Goal: Navigation & Orientation: Find specific page/section

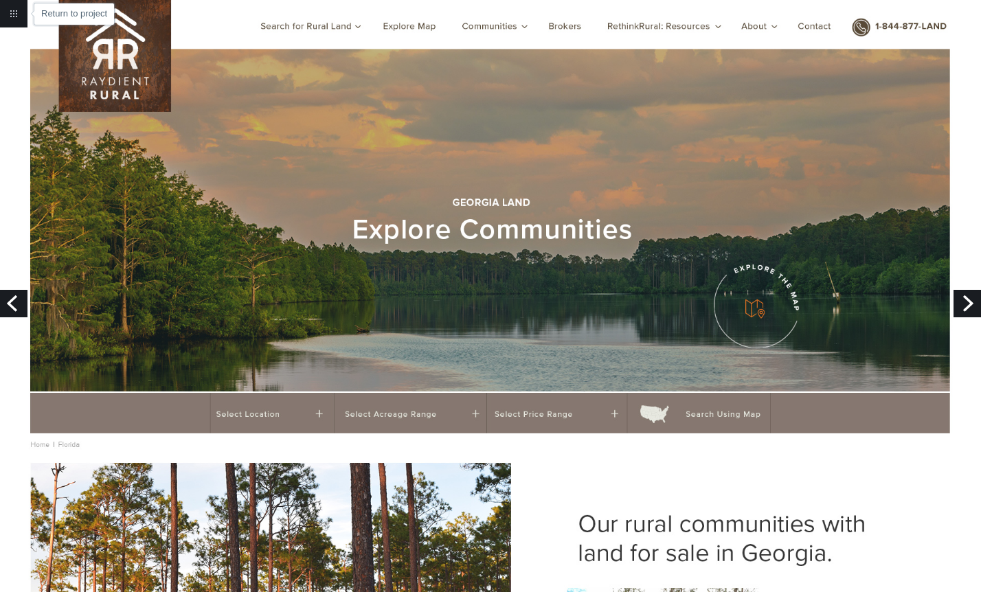
click at [10, 10] on link "Return to project" at bounding box center [13, 13] width 27 height 27
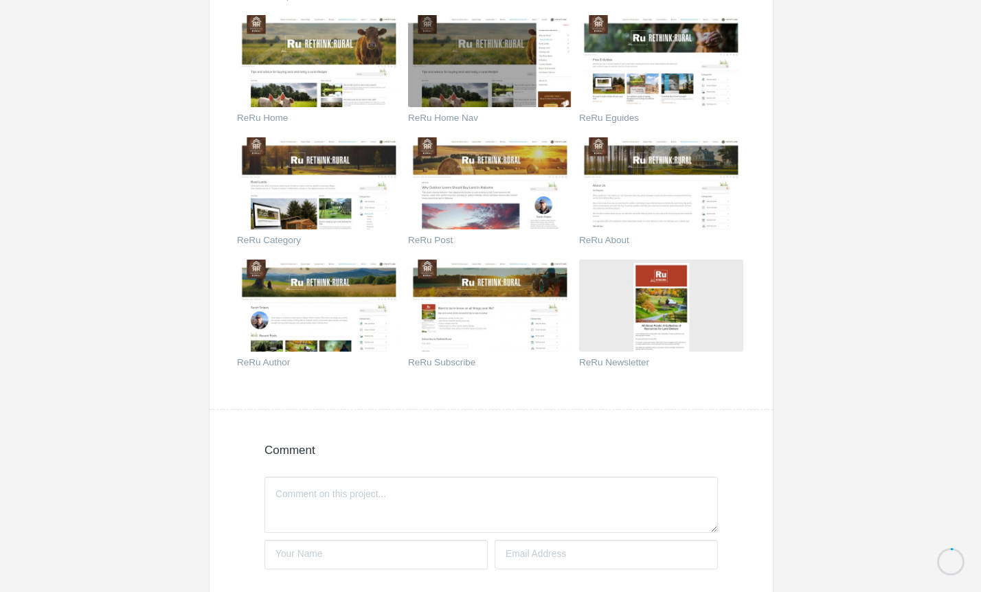
scroll to position [1375, 0]
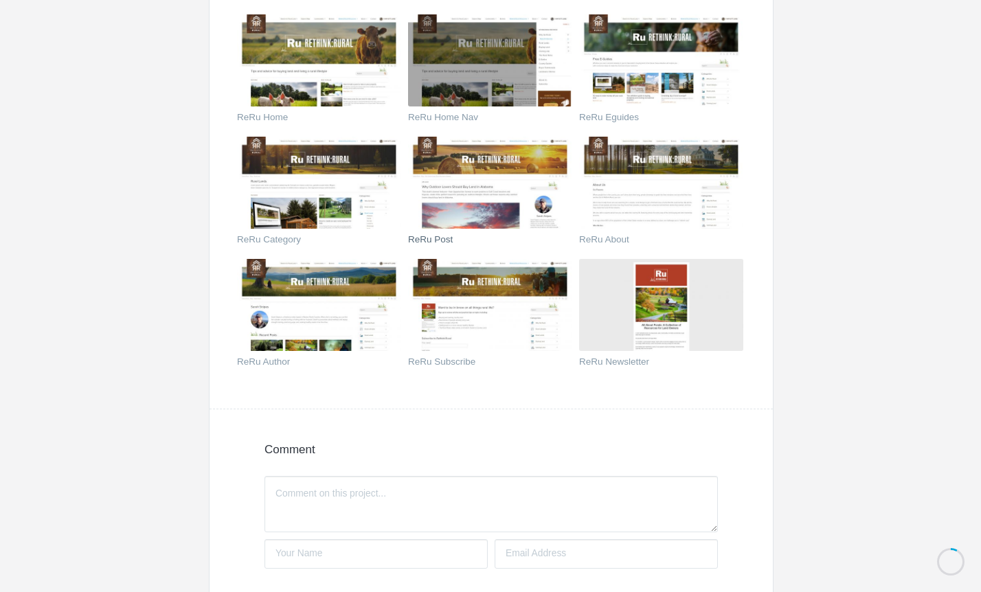
click at [453, 190] on img at bounding box center [490, 183] width 164 height 92
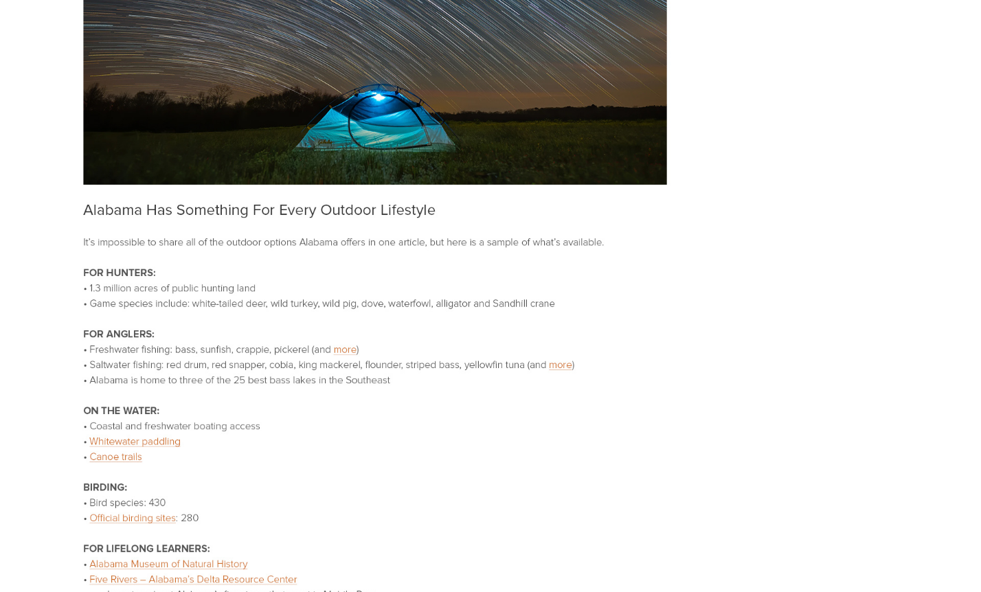
scroll to position [2947, 0]
